Goal: Task Accomplishment & Management: Complete application form

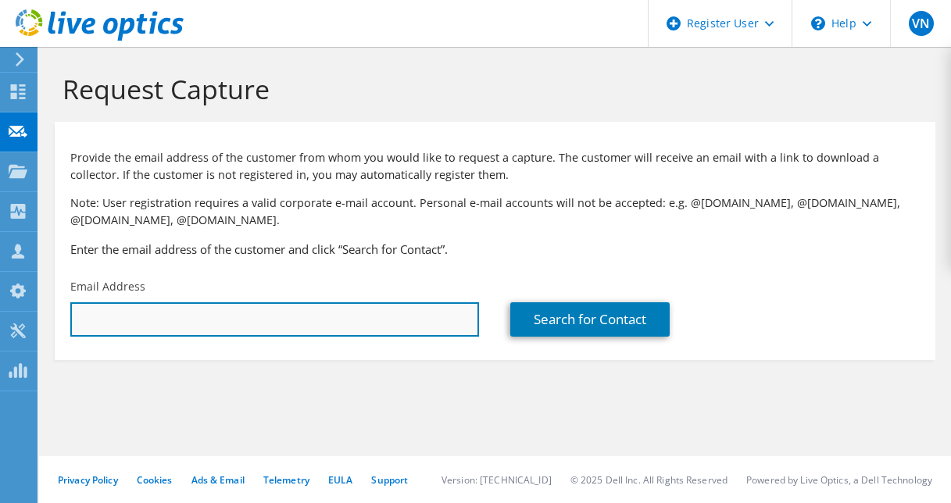
click at [197, 316] on input "text" at bounding box center [274, 319] width 409 height 34
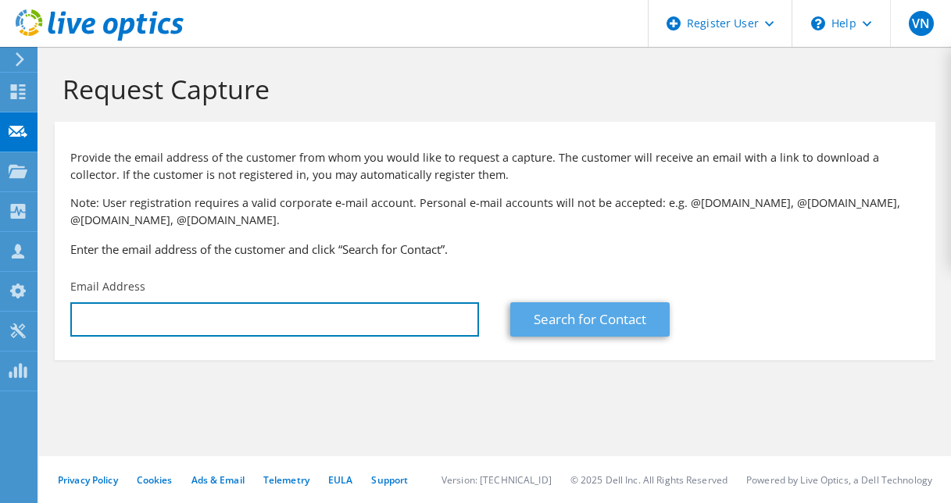
paste input "[PERSON_NAME][EMAIL_ADDRESS][DOMAIN_NAME]"
type input "[PERSON_NAME][EMAIL_ADDRESS][DOMAIN_NAME]"
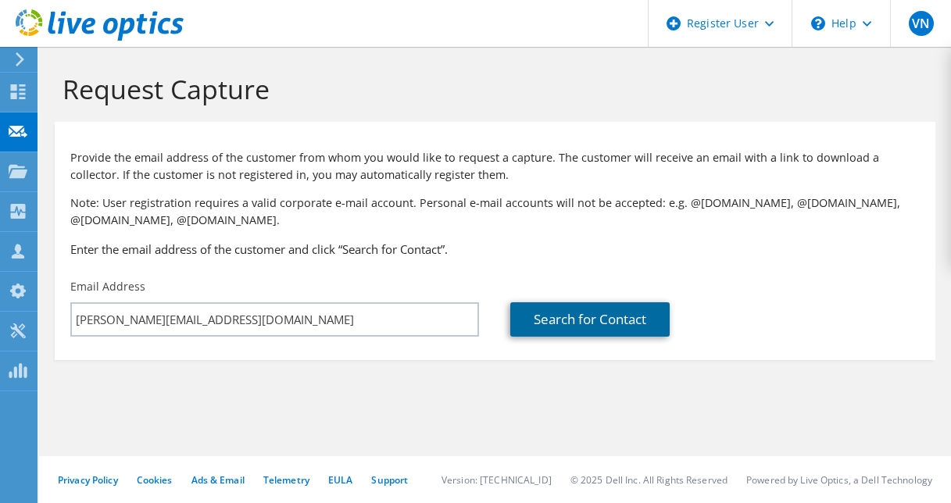
click at [579, 325] on link "Search for Contact" at bounding box center [589, 319] width 159 height 34
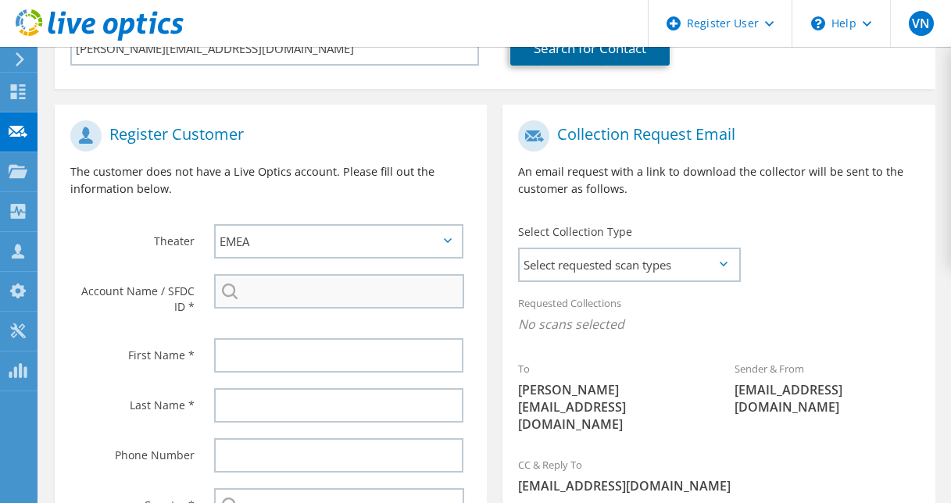
scroll to position [232, 0]
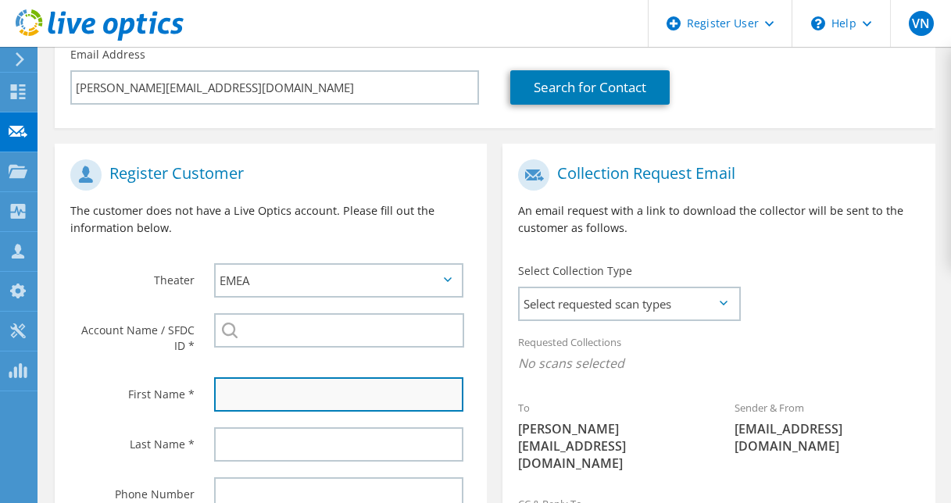
drag, startPoint x: 248, startPoint y: 389, endPoint x: 227, endPoint y: 403, distance: 25.4
click at [248, 389] on input "text" at bounding box center [338, 394] width 249 height 34
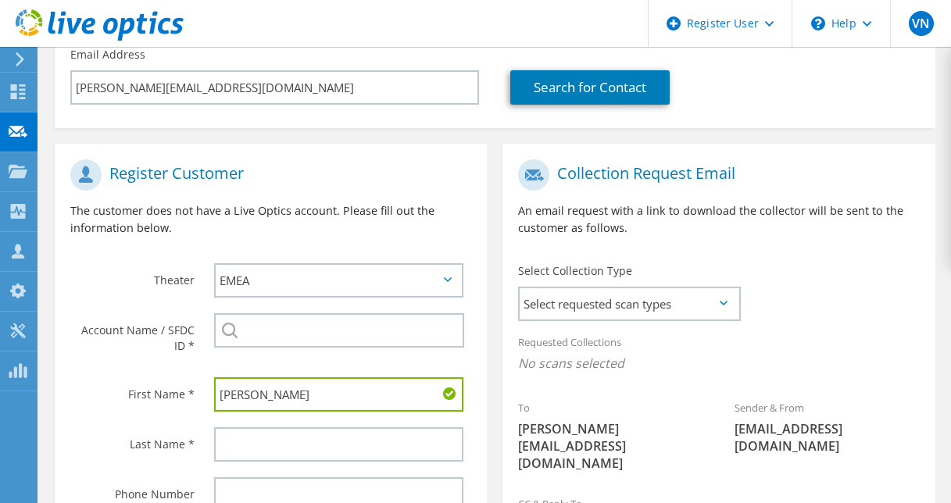
type input "Govindu"
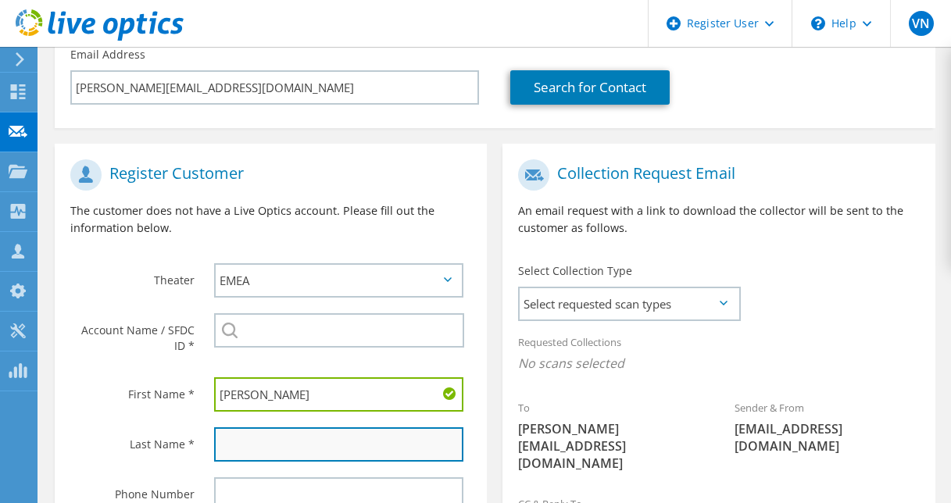
click at [240, 442] on input "text" at bounding box center [338, 444] width 249 height 34
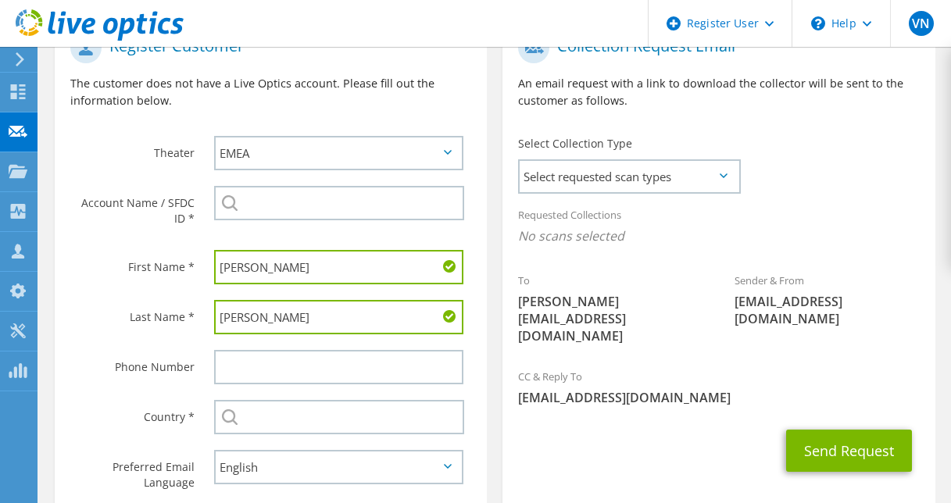
scroll to position [388, 0]
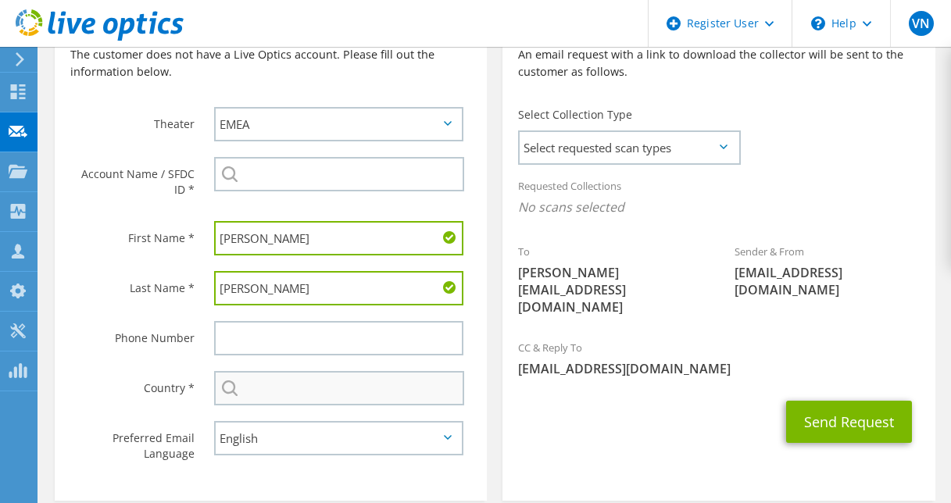
type input "lokugamage"
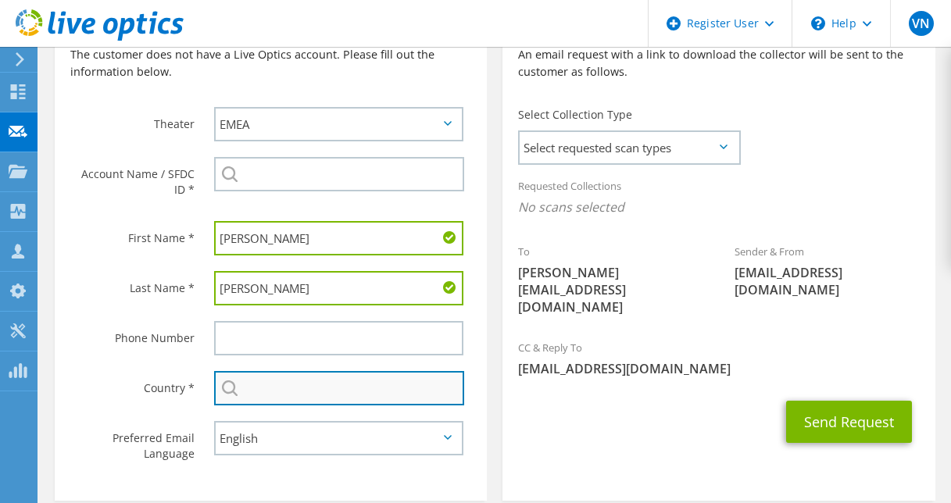
click at [273, 391] on input "text" at bounding box center [339, 388] width 250 height 34
type input "[GEOGRAPHIC_DATA]"
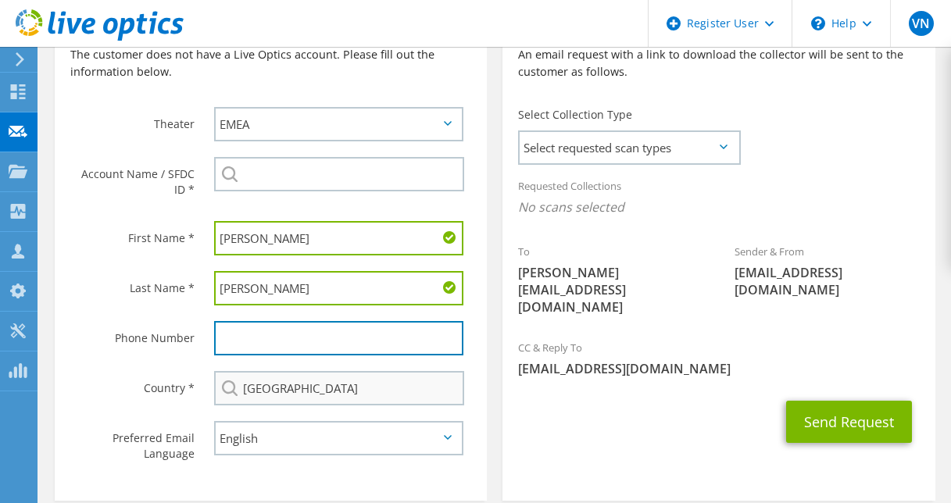
type input "842906"
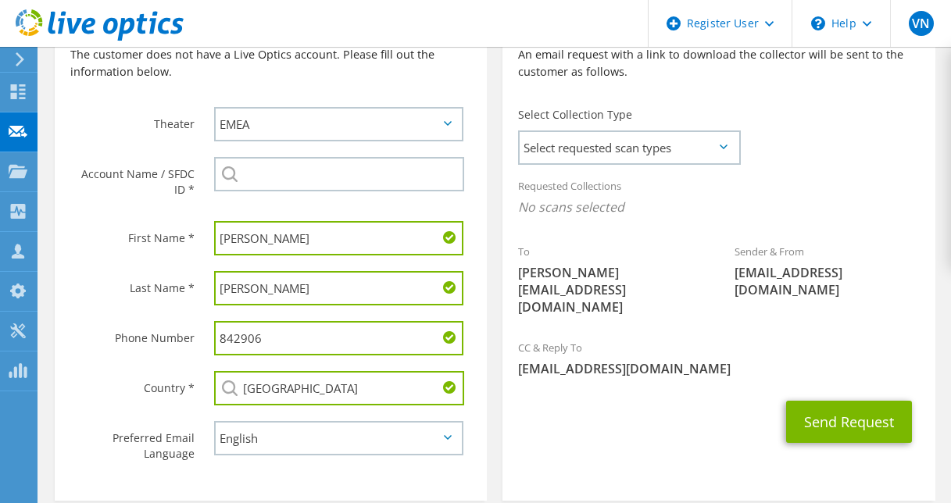
drag, startPoint x: 280, startPoint y: 345, endPoint x: 173, endPoint y: 341, distance: 107.1
click at [173, 341] on div "Phone Number 842906" at bounding box center [271, 338] width 432 height 50
click at [650, 406] on div "Send Request" at bounding box center [718, 422] width 432 height 58
click at [831, 401] on button "Send Request" at bounding box center [849, 422] width 126 height 42
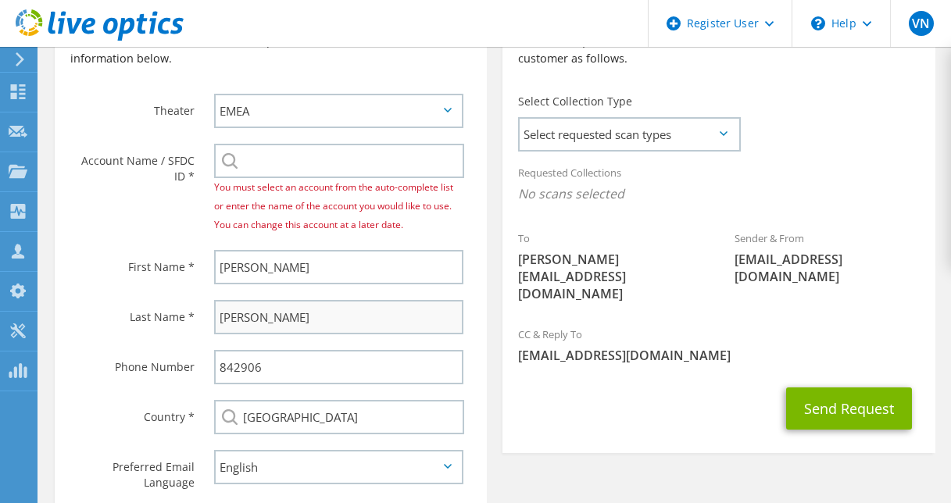
scroll to position [353, 0]
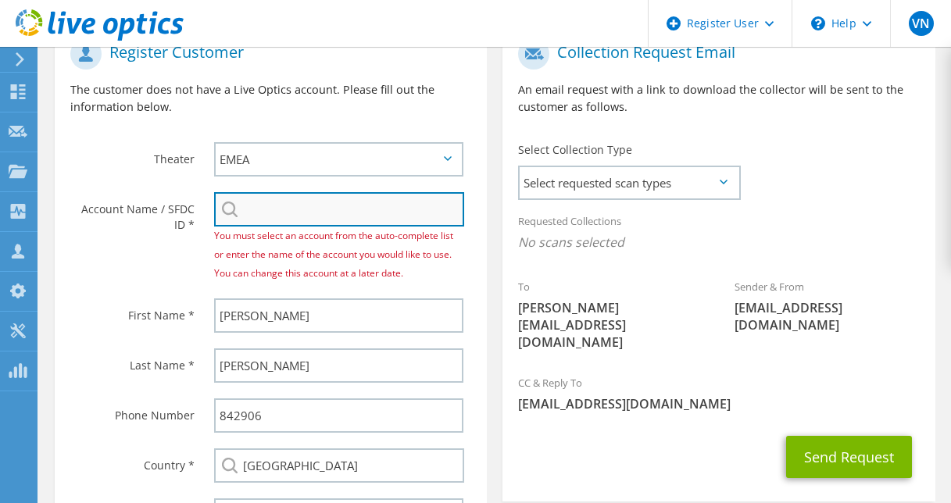
click at [256, 213] on input "search" at bounding box center [339, 209] width 250 height 34
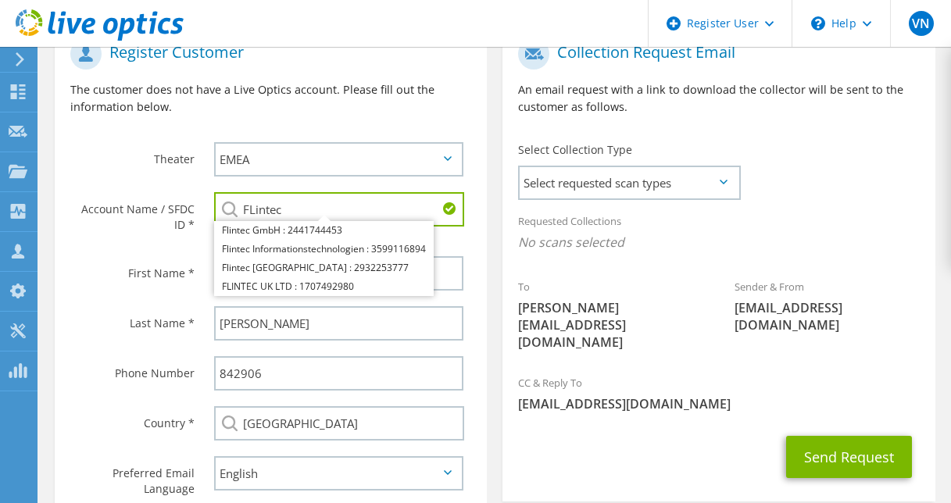
type input "FLintec"
click at [709, 448] on div "Send Request" at bounding box center [718, 457] width 432 height 58
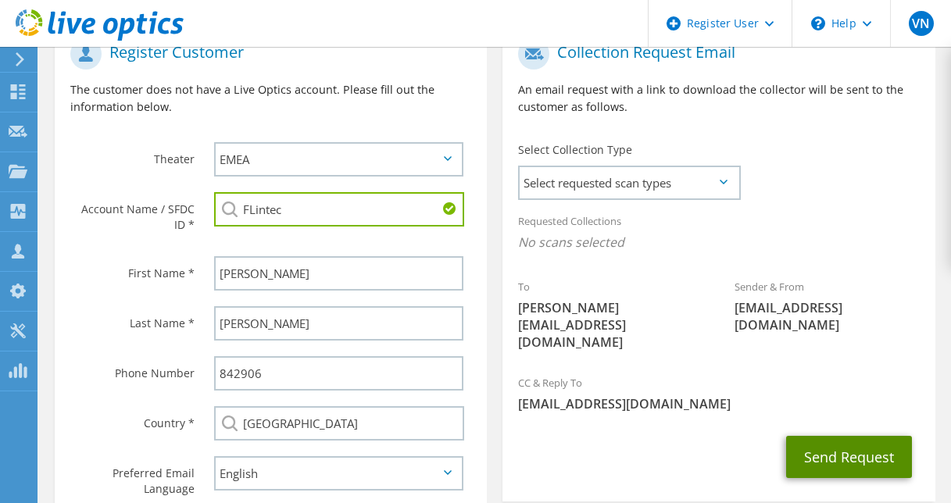
click at [830, 436] on button "Send Request" at bounding box center [849, 457] width 126 height 42
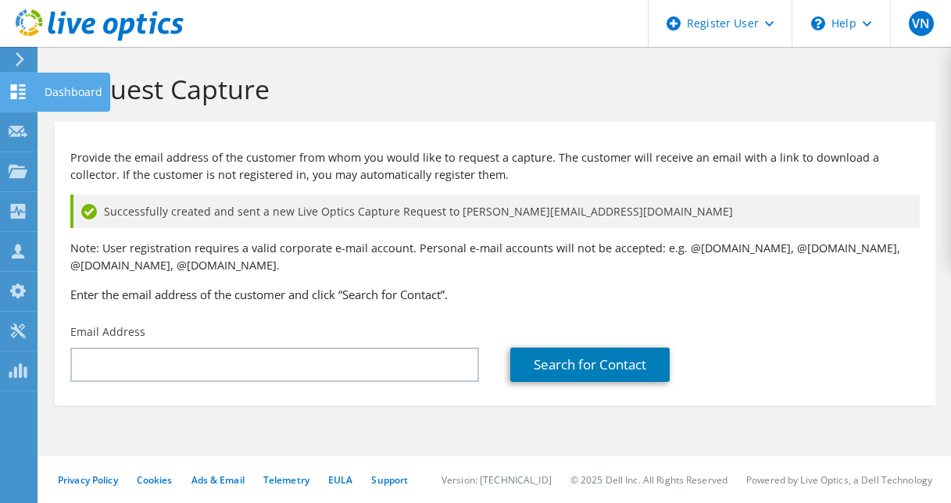
click at [17, 93] on icon at bounding box center [18, 91] width 19 height 15
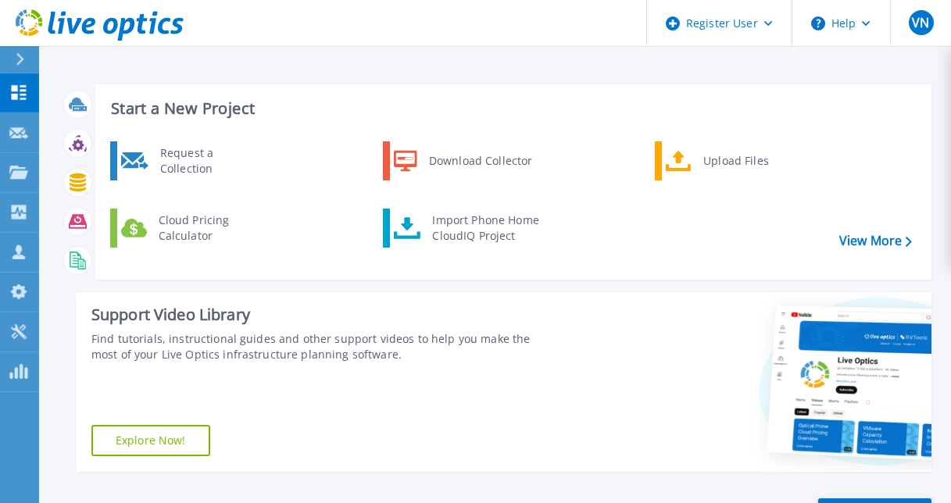
scroll to position [312, 0]
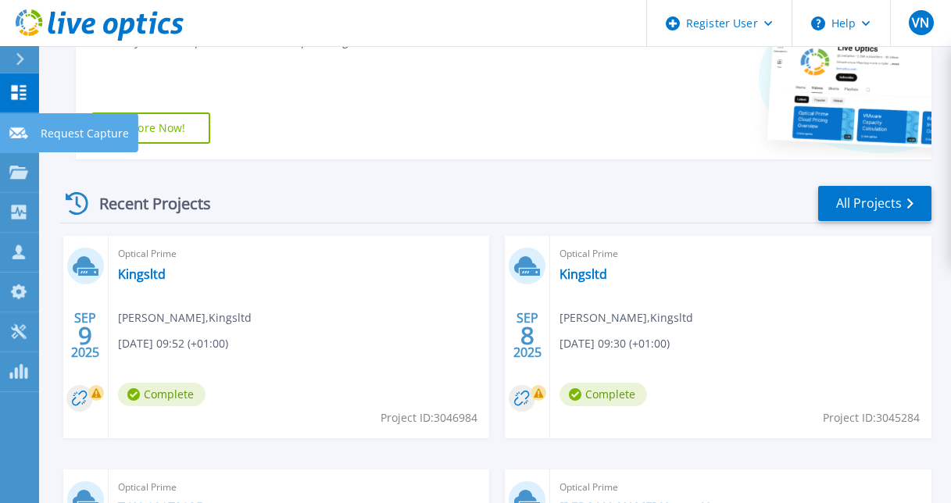
click at [16, 139] on div at bounding box center [18, 132] width 19 height 14
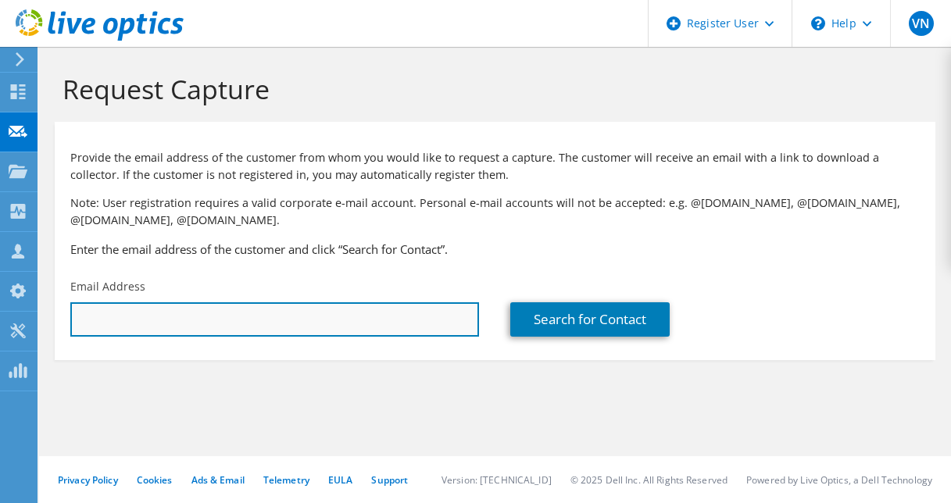
click at [137, 328] on input "text" at bounding box center [274, 319] width 409 height 34
paste input "[PERSON_NAME][EMAIL_ADDRESS][PERSON_NAME][DOMAIN_NAME]"
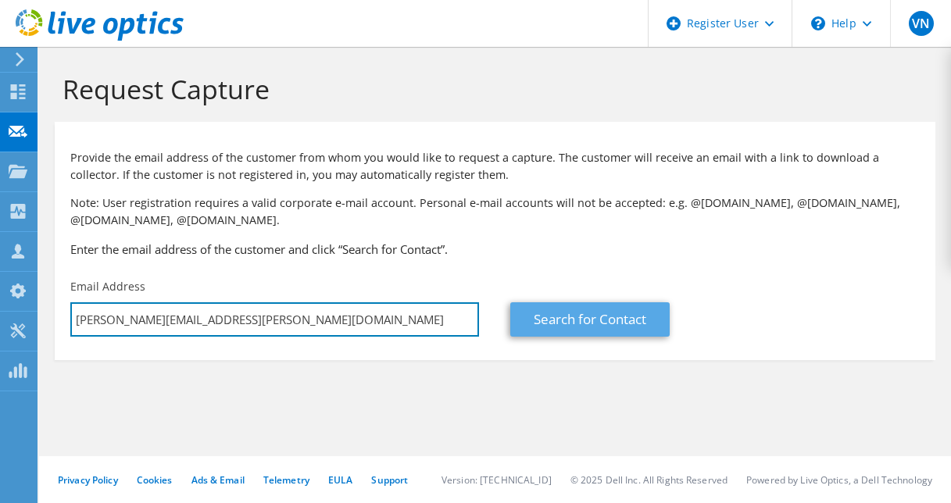
type input "[PERSON_NAME][EMAIL_ADDRESS][PERSON_NAME][DOMAIN_NAME]"
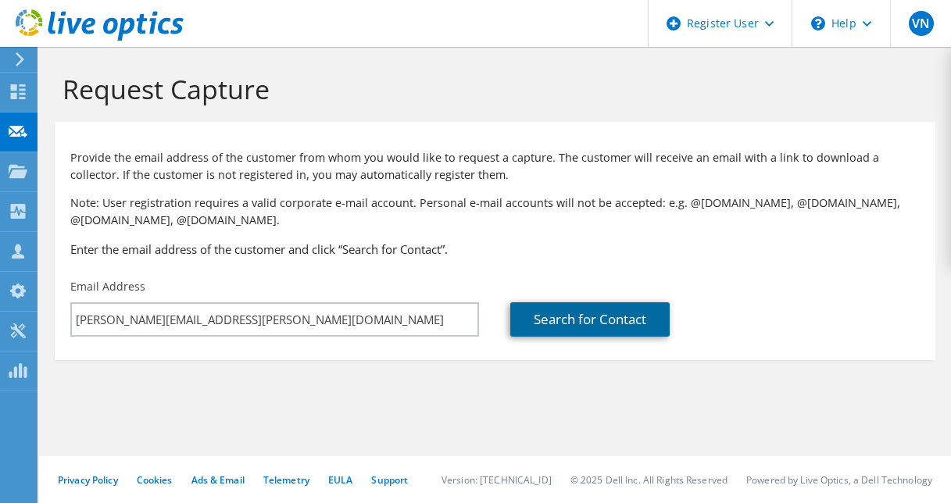
click at [538, 322] on link "Search for Contact" at bounding box center [589, 319] width 159 height 34
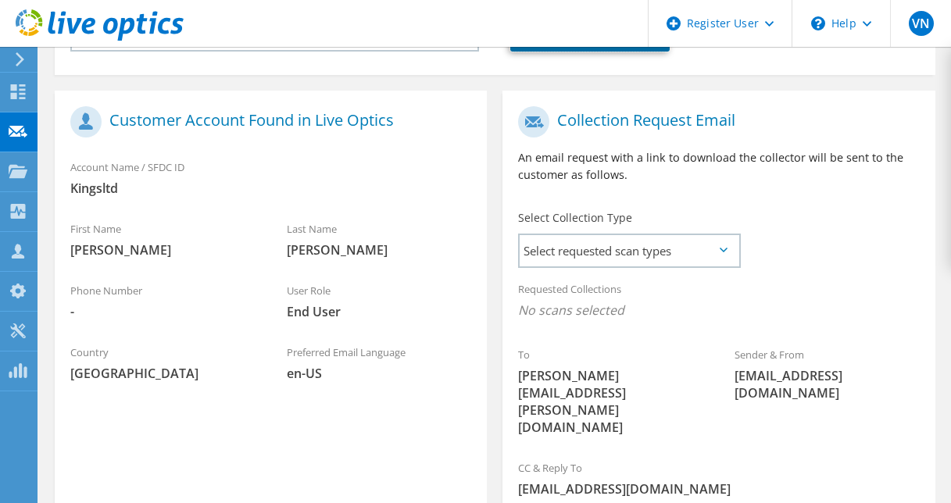
scroll to position [391, 0]
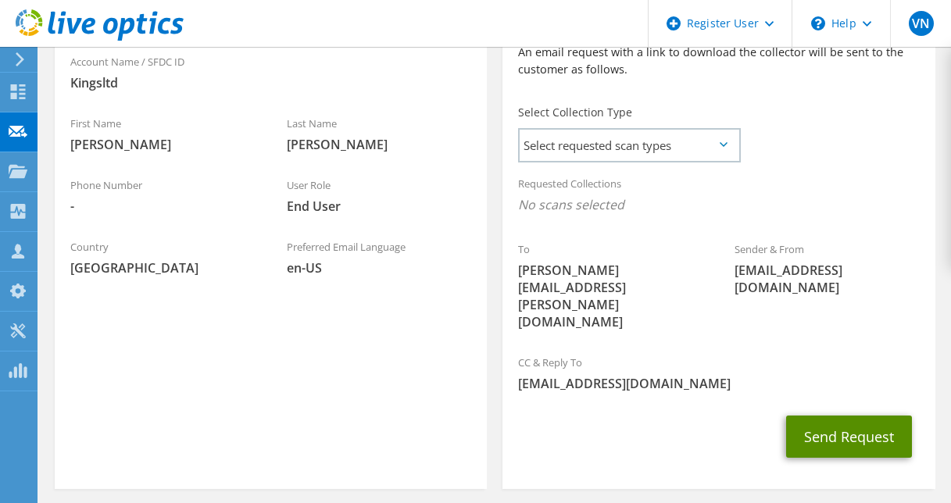
click at [843, 416] on button "Send Request" at bounding box center [849, 437] width 126 height 42
